Goal: Transaction & Acquisition: Purchase product/service

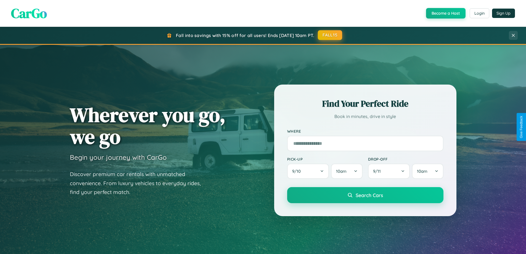
click at [330, 35] on button "FALL15" at bounding box center [330, 35] width 24 height 10
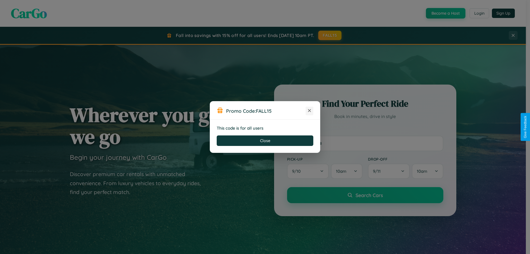
click at [310, 111] on icon at bounding box center [310, 111] width 6 height 6
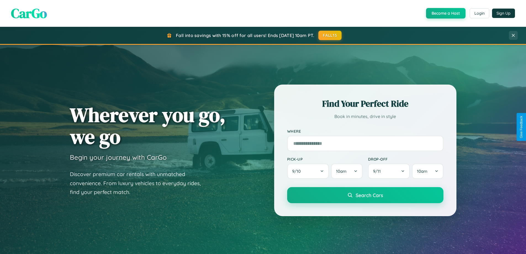
scroll to position [1063, 0]
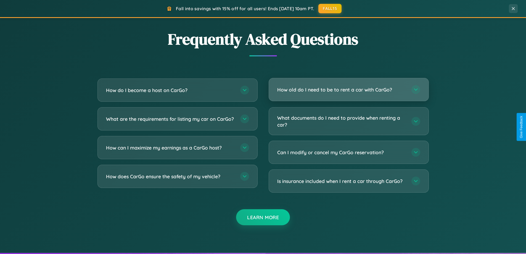
click at [349, 90] on h3 "How old do I need to be to rent a car with CarGo?" at bounding box center [341, 89] width 129 height 7
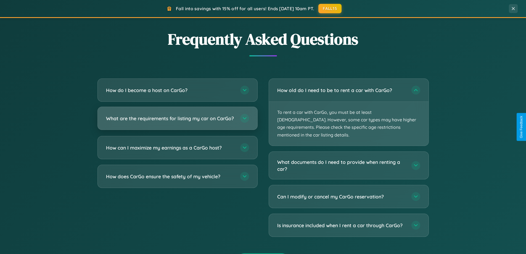
click at [177, 121] on h3 "What are the requirements for listing my car on CarGo?" at bounding box center [170, 118] width 129 height 7
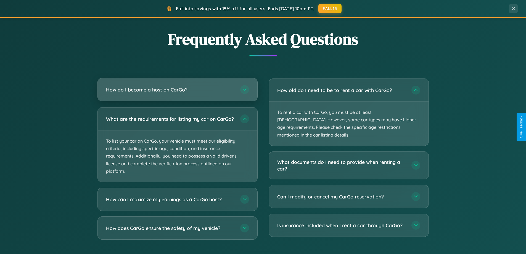
click at [177, 90] on h3 "How do I become a host on CarGo?" at bounding box center [170, 89] width 129 height 7
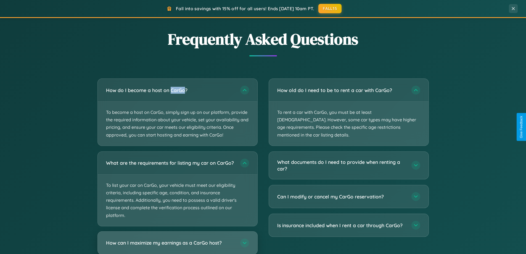
click at [177, 245] on h3 "How can I maximize my earnings as a CarGo host?" at bounding box center [170, 242] width 129 height 7
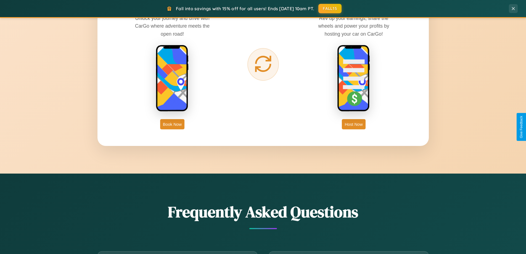
scroll to position [888, 0]
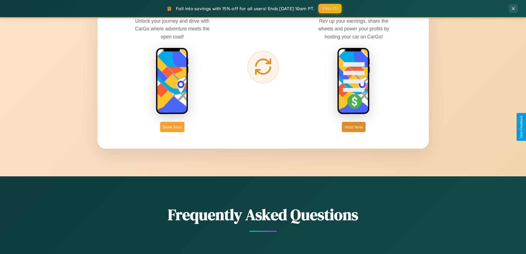
click at [172, 127] on button "Book Now" at bounding box center [172, 127] width 24 height 10
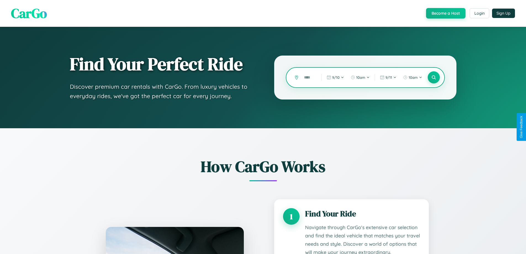
click at [309, 77] on input "text" at bounding box center [308, 78] width 15 height 10
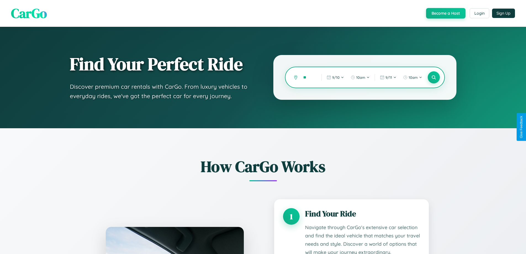
type input "*"
type input "******"
click at [434, 77] on icon at bounding box center [433, 77] width 5 height 5
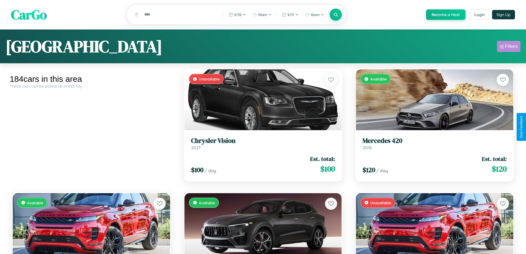
click at [509, 47] on div "Filters" at bounding box center [511, 47] width 13 height 6
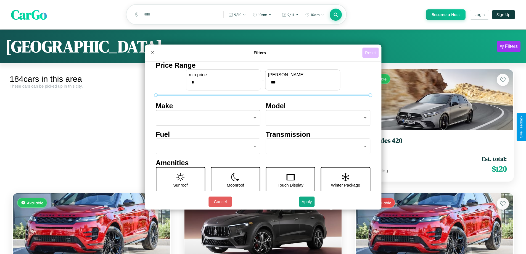
click at [371, 52] on button "Reset" at bounding box center [370, 53] width 16 height 10
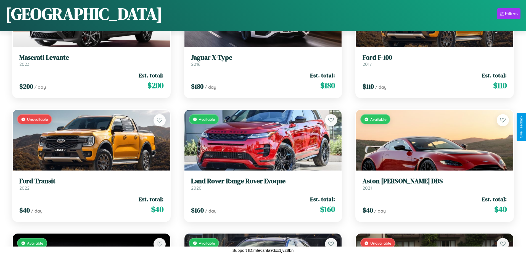
scroll to position [2552, 0]
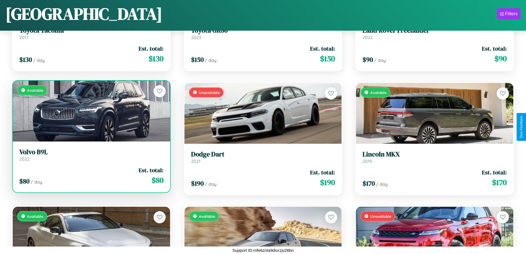
click at [91, 155] on h3 "Volvo B9L" at bounding box center [91, 152] width 144 height 8
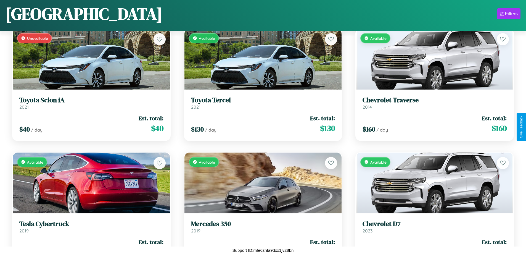
scroll to position [3913, 0]
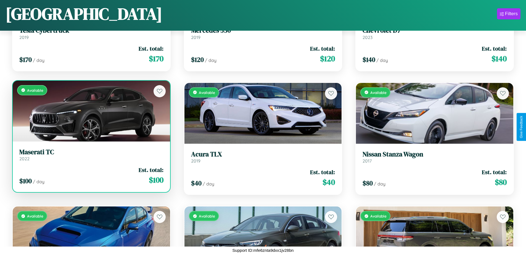
click at [91, 157] on link "Maserati TC 2022" at bounding box center [91, 155] width 144 height 14
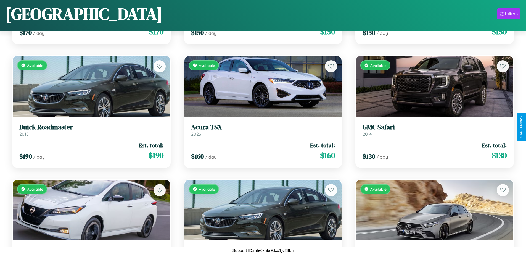
scroll to position [572, 0]
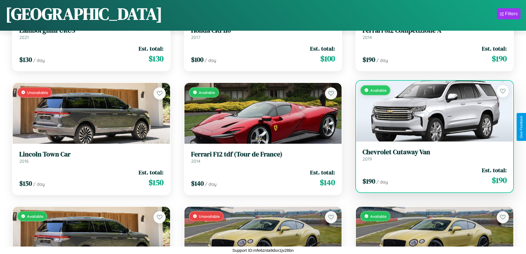
click at [431, 157] on link "Chevrolet Cutaway Van 2019" at bounding box center [435, 155] width 144 height 14
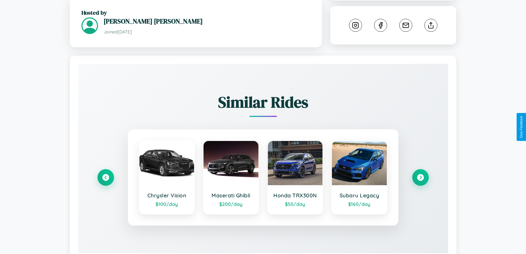
scroll to position [304, 0]
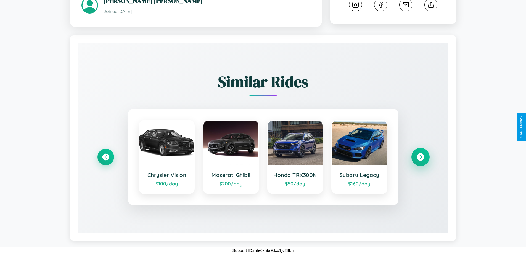
click at [420, 157] on icon at bounding box center [420, 156] width 7 height 7
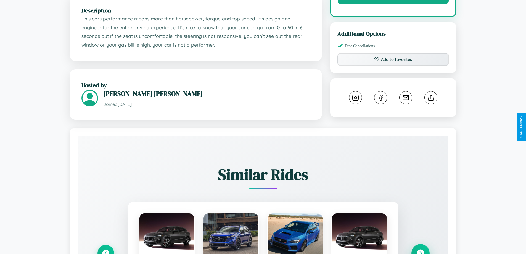
scroll to position [182, 0]
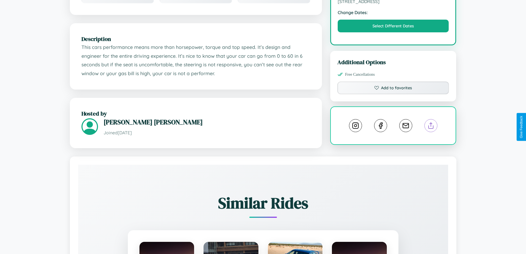
click at [431, 127] on line at bounding box center [431, 125] width 0 height 4
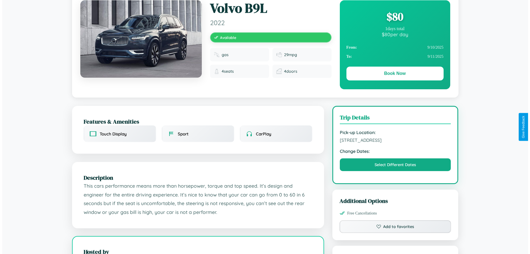
scroll to position [0, 0]
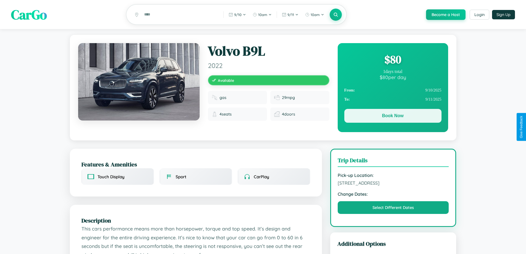
click at [393, 117] on button "Book Now" at bounding box center [393, 116] width 97 height 14
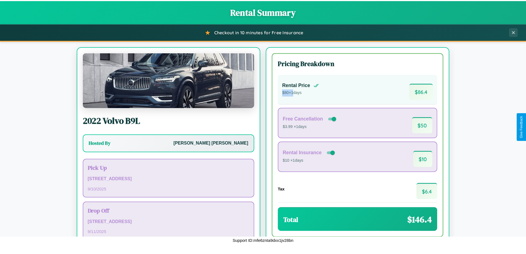
scroll to position [38, 0]
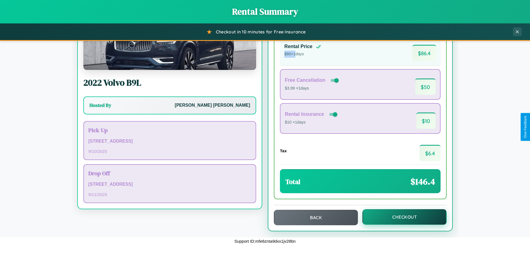
click at [401, 217] on button "Checkout" at bounding box center [405, 216] width 84 height 15
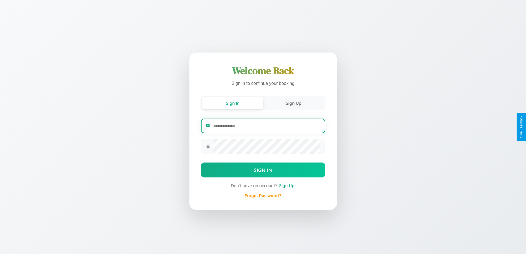
click at [267, 126] on input "email" at bounding box center [266, 126] width 107 height 14
type input "**********"
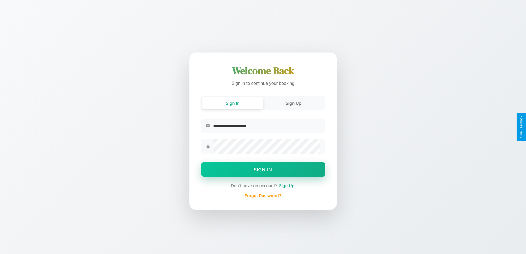
click at [263, 170] on button "Sign In" at bounding box center [263, 169] width 124 height 15
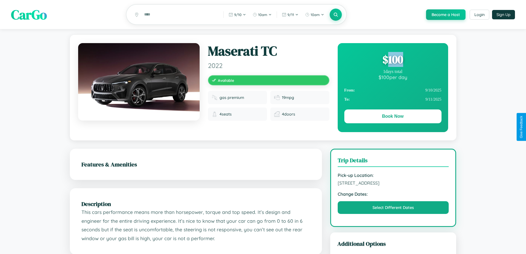
click at [393, 60] on div "$ 100" at bounding box center [393, 59] width 97 height 15
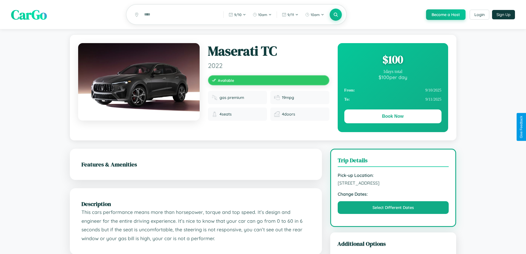
click at [393, 60] on div "$ 100" at bounding box center [393, 59] width 97 height 15
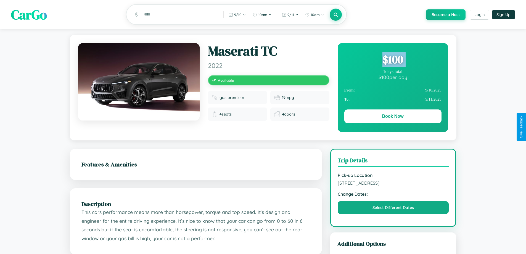
click at [393, 60] on div "$ 100" at bounding box center [393, 59] width 97 height 15
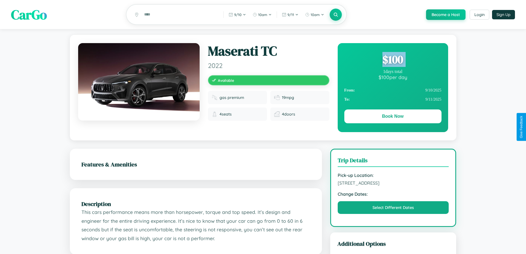
click at [393, 60] on div "$ 100" at bounding box center [393, 59] width 97 height 15
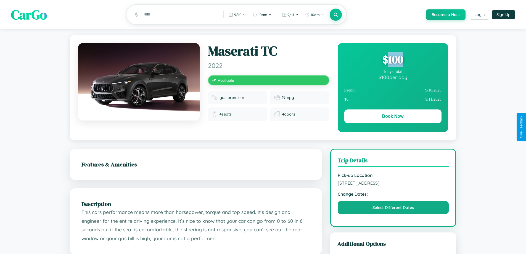
click at [393, 60] on div "$ 100" at bounding box center [393, 59] width 97 height 15
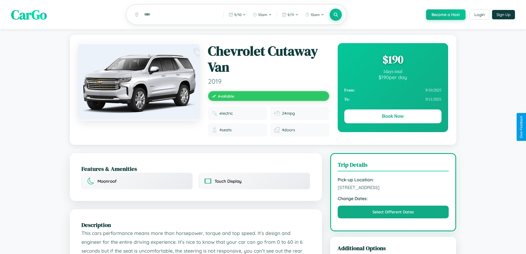
scroll to position [64, 0]
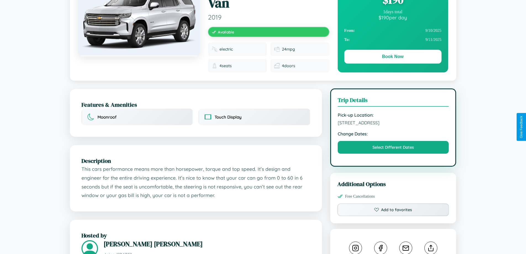
click at [393, 125] on span "[STREET_ADDRESS]" at bounding box center [393, 123] width 111 height 6
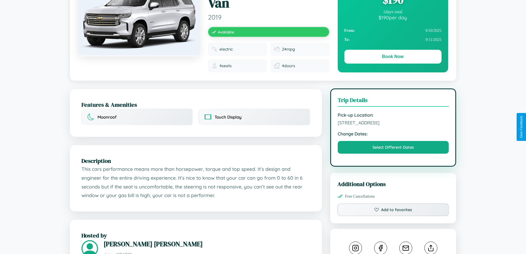
click at [393, 125] on span "[STREET_ADDRESS]" at bounding box center [393, 123] width 111 height 6
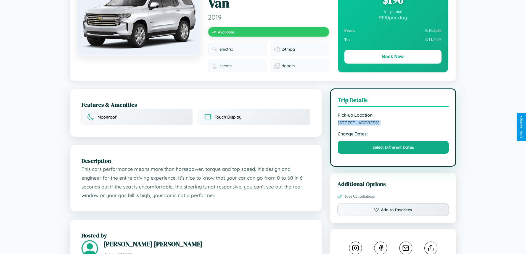
click at [393, 125] on span "[STREET_ADDRESS]" at bounding box center [393, 123] width 111 height 6
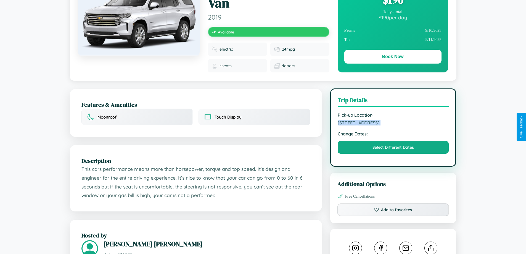
click at [393, 125] on span "[STREET_ADDRESS]" at bounding box center [393, 123] width 111 height 6
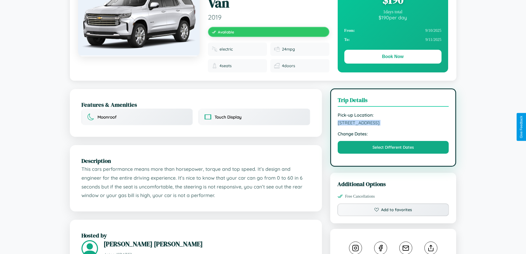
click at [393, 125] on span "[STREET_ADDRESS]" at bounding box center [393, 123] width 111 height 6
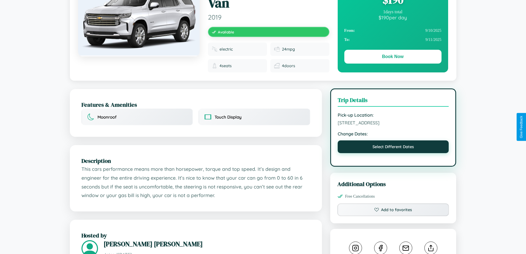
click at [393, 153] on button "Select Different Dates" at bounding box center [393, 146] width 111 height 13
select select "*"
select select "****"
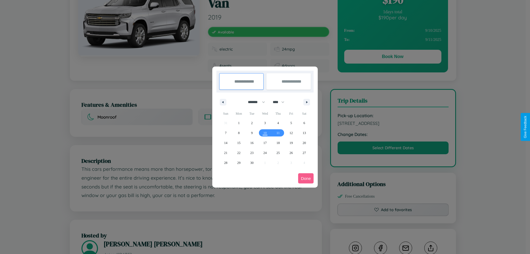
drag, startPoint x: 254, startPoint y: 102, endPoint x: 265, endPoint y: 111, distance: 14.2
click at [254, 102] on select "******* ******** ***** ***** *** **** **** ****** ********* ******* ******** **…" at bounding box center [255, 102] width 23 height 9
select select "*"
click at [281, 102] on select "**** **** **** **** **** **** **** **** **** **** **** **** **** **** **** ****…" at bounding box center [278, 102] width 17 height 9
select select "****"
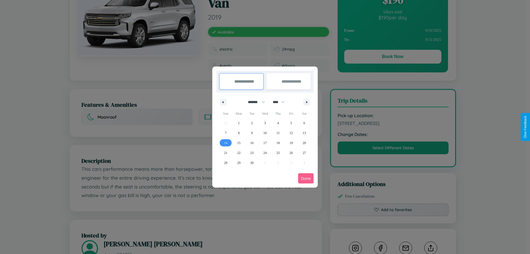
click at [226, 143] on span "14" at bounding box center [225, 143] width 3 height 10
type input "**********"
click at [265, 153] on span "24" at bounding box center [265, 153] width 3 height 10
type input "**********"
click at [306, 178] on button "Done" at bounding box center [305, 178] width 15 height 10
